Goal: Navigation & Orientation: Find specific page/section

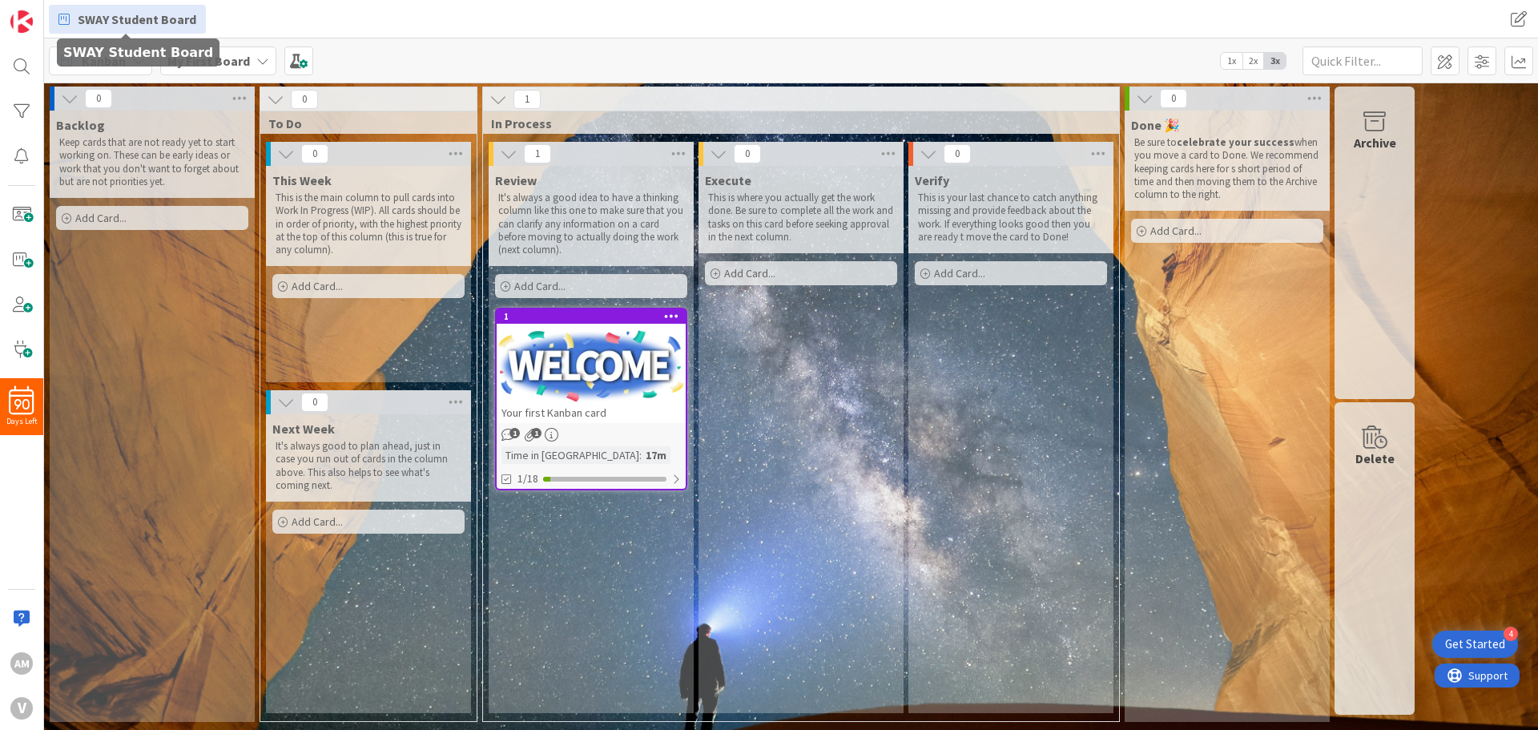
click at [179, 19] on span "SWAY Student Board" at bounding box center [137, 19] width 119 height 19
drag, startPoint x: 156, startPoint y: 16, endPoint x: 333, endPoint y: 10, distance: 177.1
click at [333, 10] on div "SWAY Student Board" at bounding box center [448, 19] width 798 height 29
click at [171, 18] on span "SWAY Student Board" at bounding box center [137, 19] width 119 height 19
click at [353, 47] on div "Kanban My First Board 1x 2x 3x" at bounding box center [790, 60] width 1493 height 44
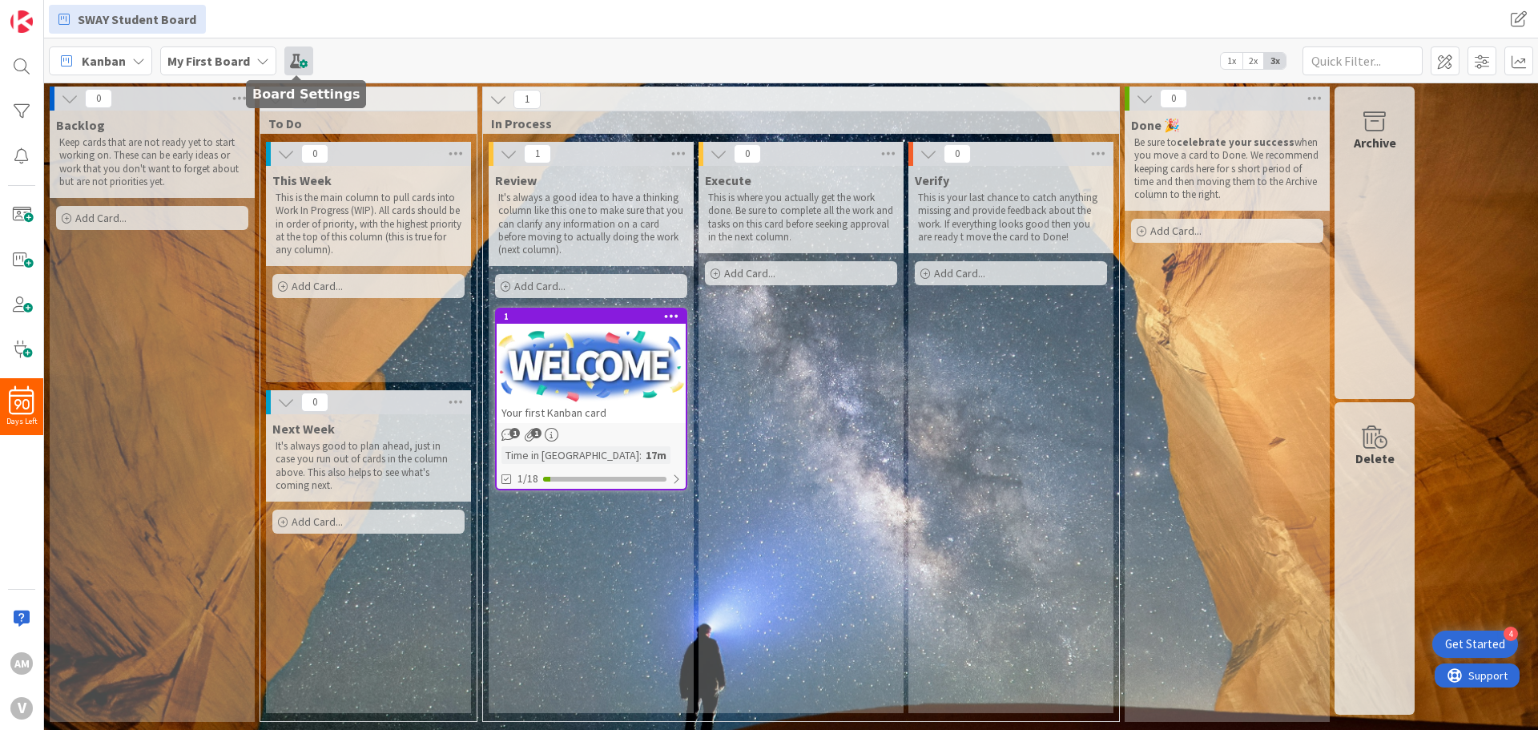
click at [294, 57] on span at bounding box center [298, 60] width 29 height 29
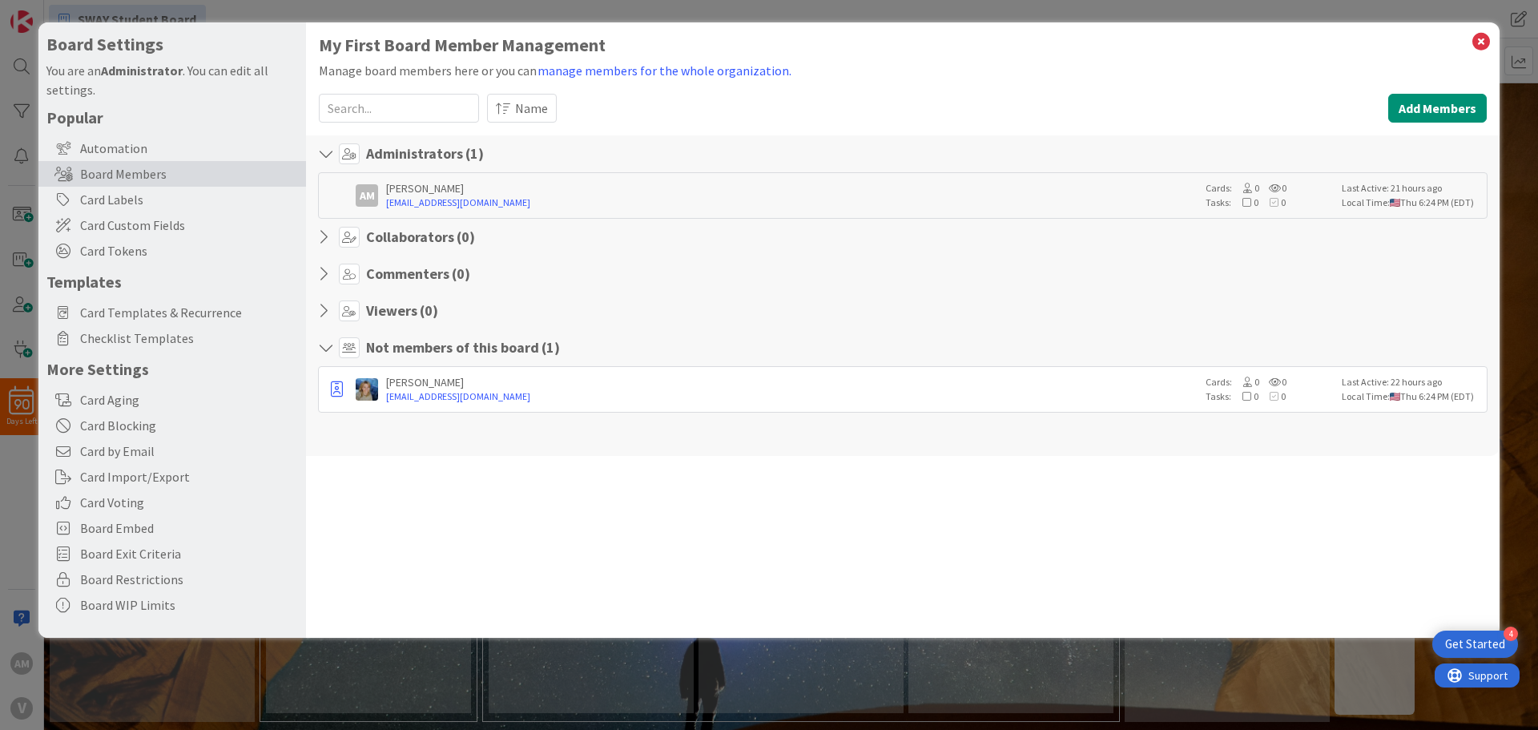
click at [320, 235] on icon at bounding box center [328, 237] width 21 height 16
click at [323, 233] on icon at bounding box center [328, 237] width 21 height 16
click at [1483, 41] on icon at bounding box center [1480, 41] width 21 height 22
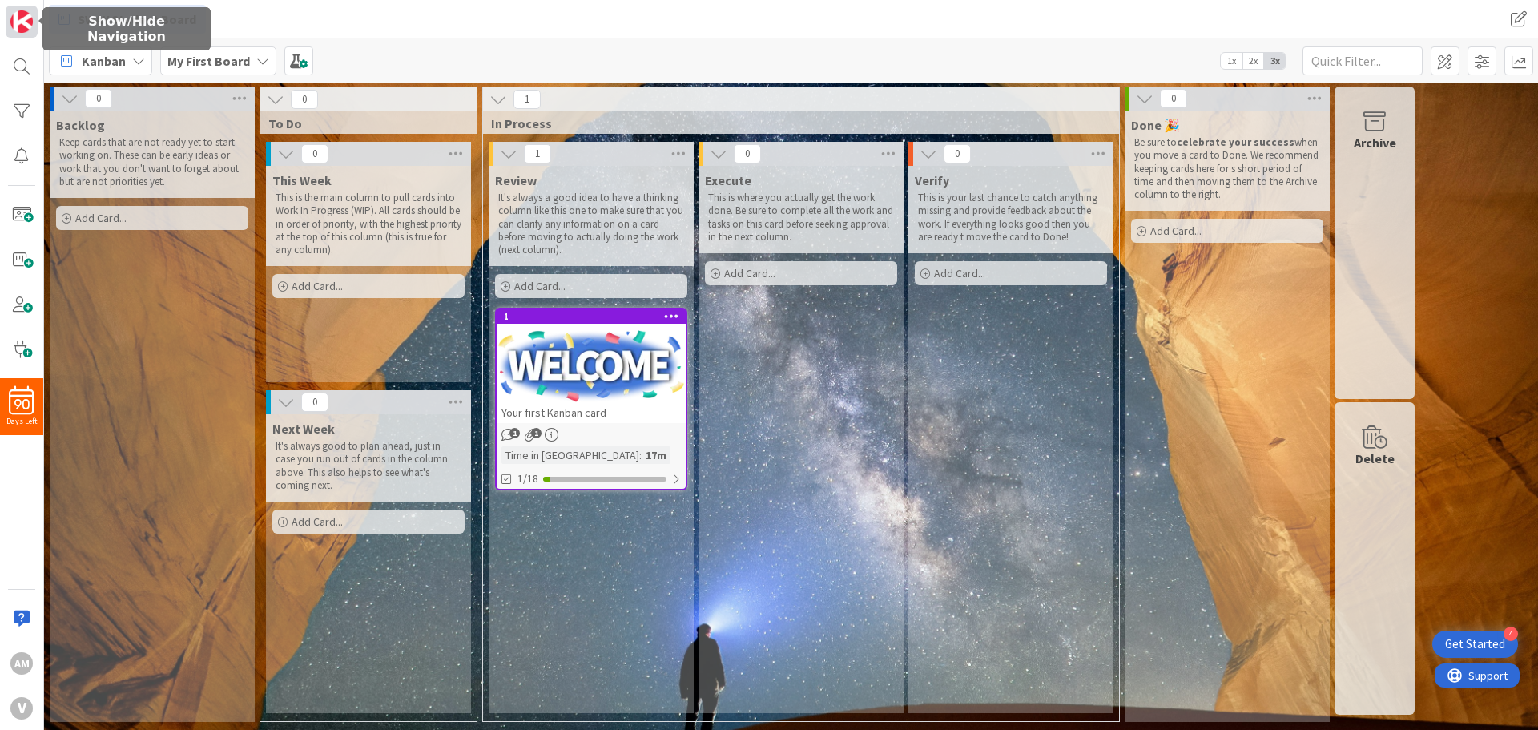
click at [30, 22] on img at bounding box center [21, 21] width 22 height 22
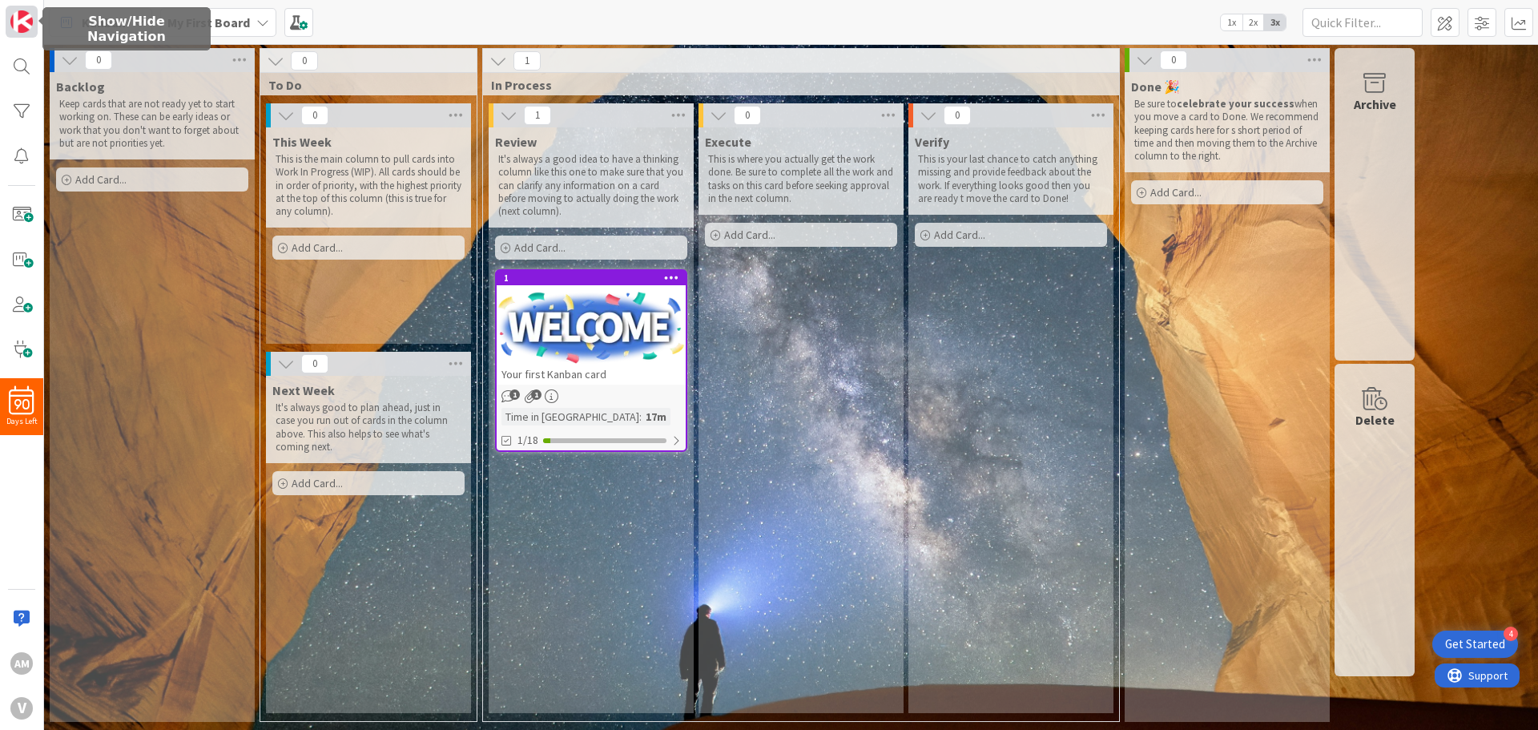
click at [20, 21] on img at bounding box center [21, 21] width 22 height 22
